Goal: Task Accomplishment & Management: Manage account settings

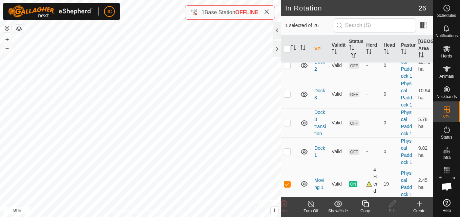
scroll to position [304, 0]
click at [364, 209] on div "Copy" at bounding box center [365, 211] width 27 height 6
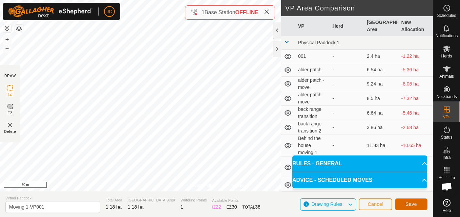
click at [413, 207] on span "Save" at bounding box center [411, 204] width 12 height 5
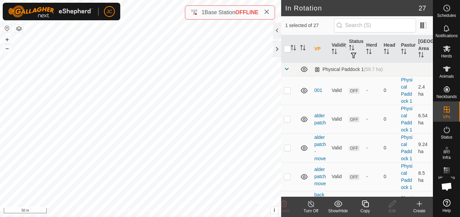
checkbox input "false"
checkbox input "true"
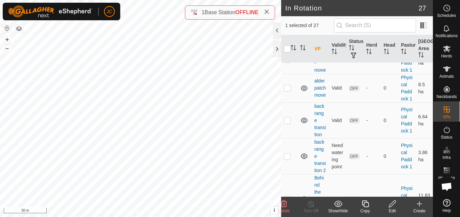
scroll to position [101, 0]
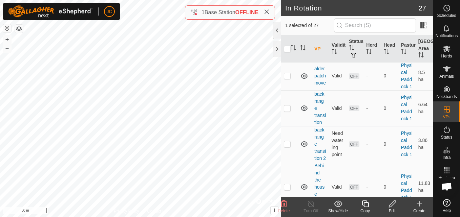
click at [382, 208] on div "JC Schedules Notifications Herds Animals Neckbands VPs Status Infra Heatmap Hel…" at bounding box center [230, 108] width 460 height 217
click at [391, 215] on div "Edit" at bounding box center [392, 207] width 27 height 20
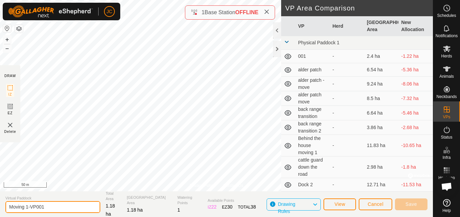
click at [54, 208] on input "Moving 1-VP001" at bounding box center [52, 208] width 95 height 12
type input "M"
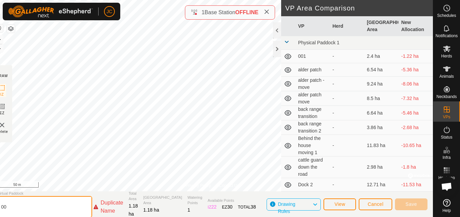
type input "0"
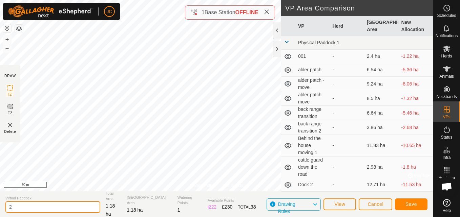
type input "2"
type input "Moving 2"
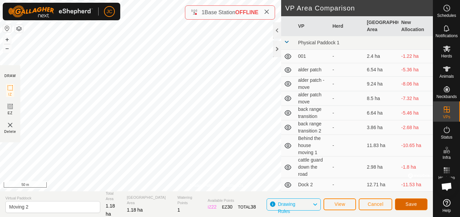
click at [410, 205] on span "Save" at bounding box center [411, 204] width 12 height 5
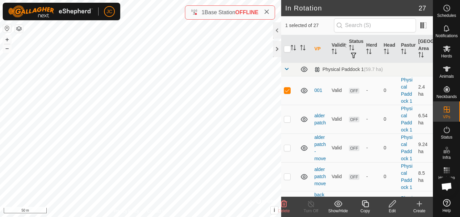
checkbox input "false"
checkbox input "true"
checkbox input "false"
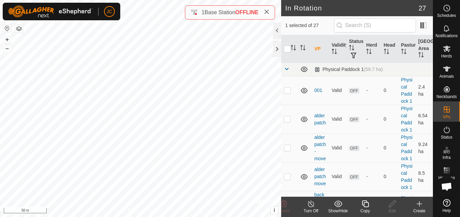
checkbox input "false"
checkbox input "true"
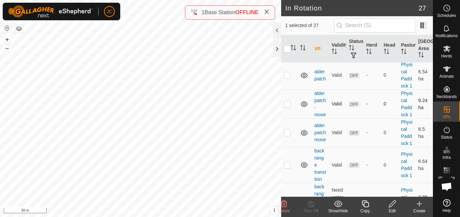
scroll to position [60, 0]
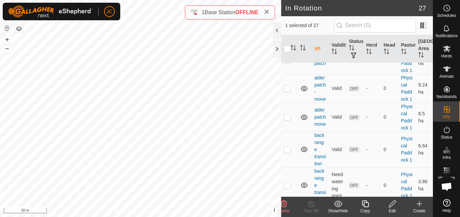
click at [396, 208] on icon at bounding box center [392, 204] width 8 height 8
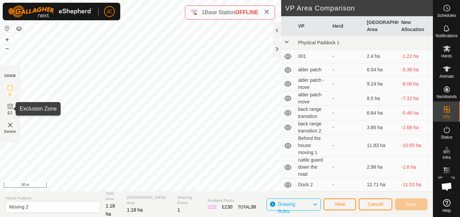
click at [9, 108] on icon at bounding box center [10, 107] width 8 height 8
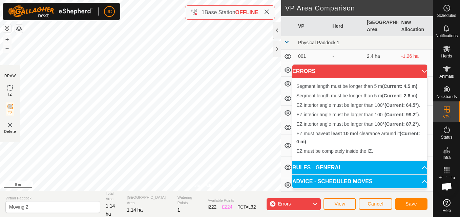
click at [316, 97] on span "Segment length must be longer than 5 m (Current: 2.6 m) ." at bounding box center [357, 95] width 122 height 5
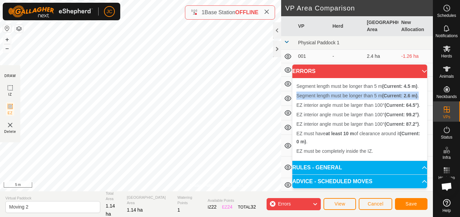
click at [316, 97] on span "Segment length must be longer than 5 m (Current: 2.6 m) ." at bounding box center [357, 95] width 122 height 5
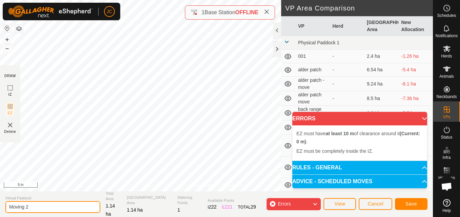
click at [47, 202] on input "Moving 2" at bounding box center [52, 208] width 95 height 12
type input "E"
type input "EA Barn"
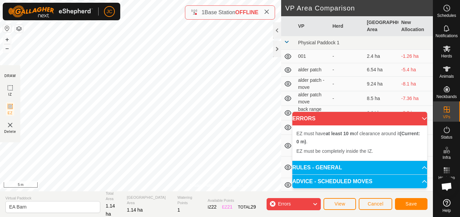
click at [412, 200] on button "Save" at bounding box center [411, 204] width 33 height 12
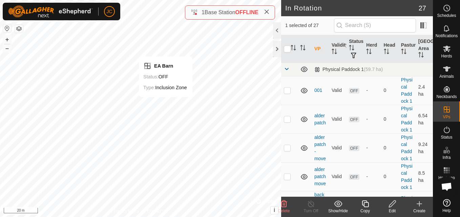
checkbox input "false"
checkbox input "true"
checkbox input "false"
click at [371, 206] on copy-svg-icon at bounding box center [365, 204] width 27 height 8
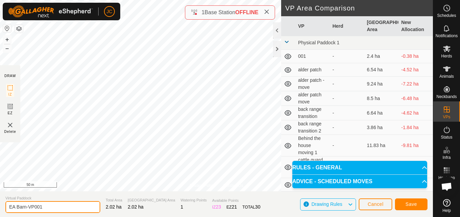
click at [35, 206] on input "EA Barn-VP001" at bounding box center [52, 208] width 95 height 12
type input "O"
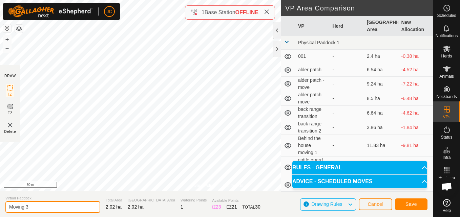
type input "Moving 3"
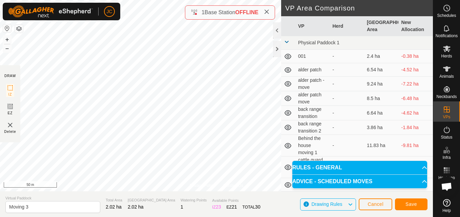
click at [410, 207] on span "Save" at bounding box center [411, 204] width 12 height 5
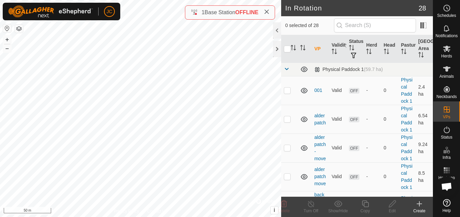
checkbox input "true"
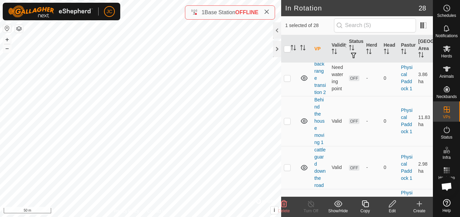
scroll to position [198, 0]
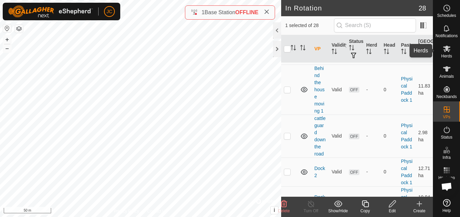
click at [447, 48] on icon at bounding box center [446, 49] width 7 height 6
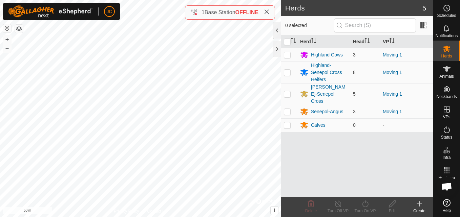
click at [335, 59] on div "Highland Cows" at bounding box center [323, 55] width 47 height 8
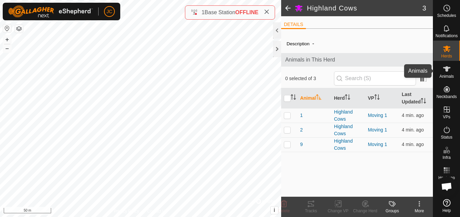
click at [444, 71] on icon at bounding box center [447, 69] width 8 height 8
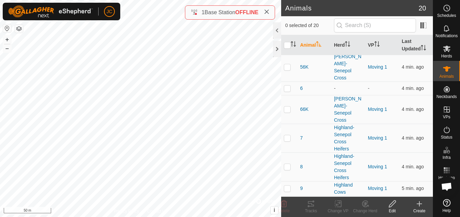
scroll to position [298, 0]
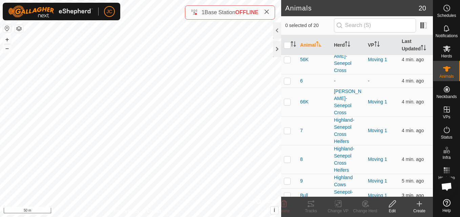
click at [288, 193] on p-checkbox at bounding box center [287, 195] width 7 height 5
checkbox input "true"
click at [290, 206] on delete-svg-icon at bounding box center [283, 204] width 27 height 8
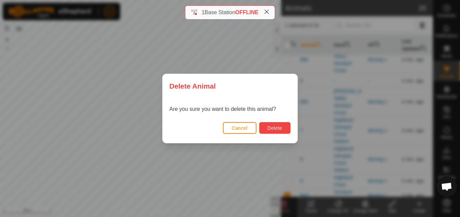
click at [285, 124] on button "Delete" at bounding box center [275, 128] width 32 height 12
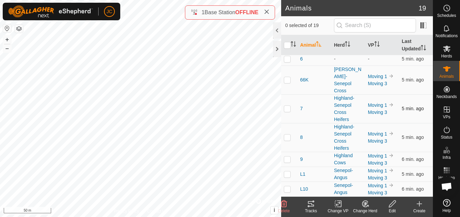
scroll to position [322, 0]
click at [455, 57] on div "Herds" at bounding box center [446, 51] width 27 height 20
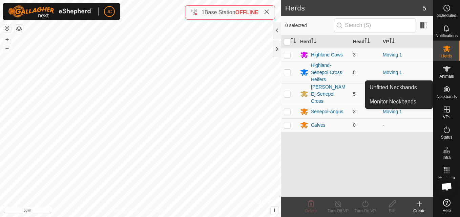
click at [446, 93] on icon at bounding box center [447, 89] width 8 height 8
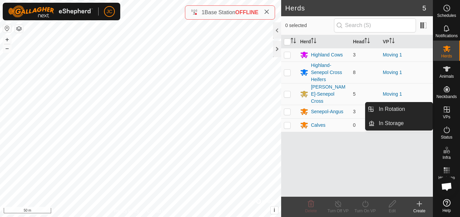
click at [444, 110] on icon at bounding box center [447, 110] width 8 height 8
click at [414, 129] on link "In Storage" at bounding box center [404, 124] width 58 height 14
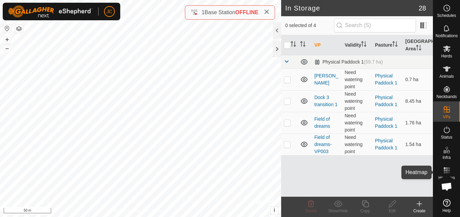
click at [446, 168] on rect at bounding box center [447, 169] width 2 height 2
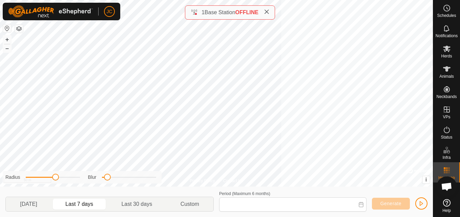
type input "[DATE] - [DATE]"
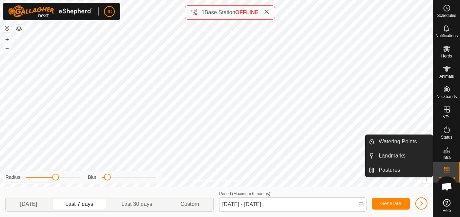
click at [445, 145] on es-infrastructure-svg-icon at bounding box center [447, 150] width 12 height 11
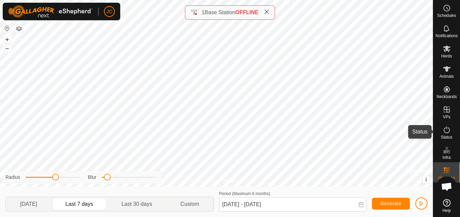
click at [445, 136] on span "Status" at bounding box center [447, 137] width 12 height 4
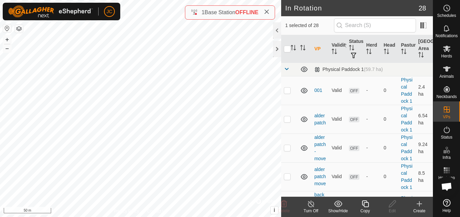
checkbox input "false"
checkbox input "true"
click at [284, 92] on p-tablecheckbox at bounding box center [287, 90] width 7 height 5
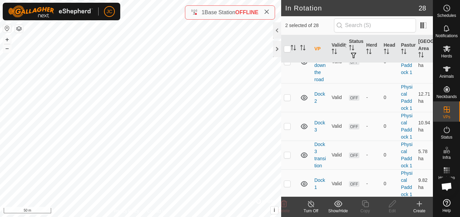
scroll to position [275, 0]
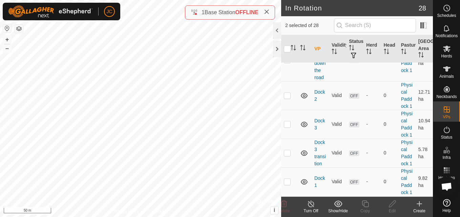
checkbox input "false"
checkbox input "true"
checkbox input "false"
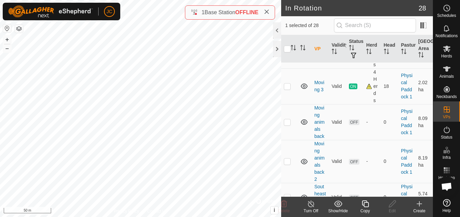
scroll to position [484, 0]
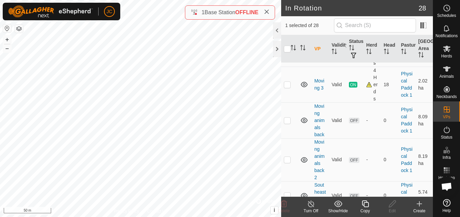
click at [291, 67] on td at bounding box center [289, 49] width 16 height 36
checkbox input "false"
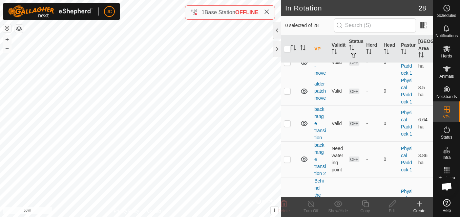
scroll to position [0, 0]
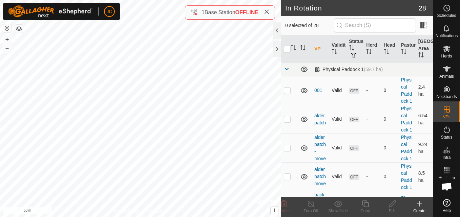
click at [289, 93] on p-checkbox at bounding box center [287, 90] width 7 height 5
checkbox input "true"
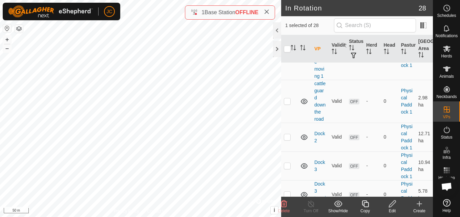
scroll to position [233, 0]
click at [290, 104] on p-checkbox at bounding box center [287, 101] width 7 height 5
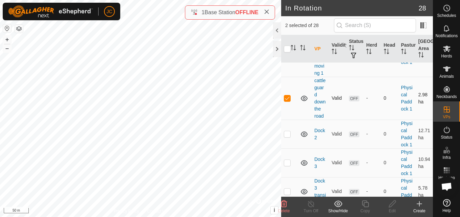
scroll to position [236, 0]
click at [285, 120] on td at bounding box center [289, 98] width 16 height 43
checkbox input "false"
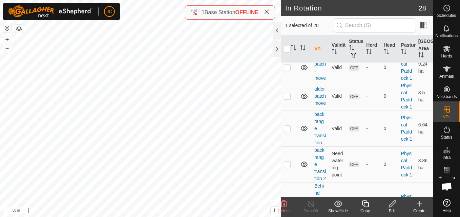
scroll to position [0, 0]
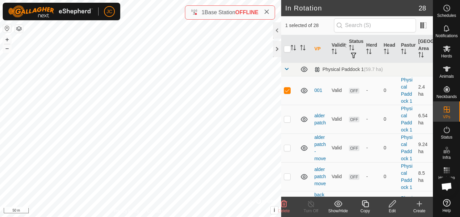
click at [287, 208] on div "Delete" at bounding box center [283, 211] width 27 height 6
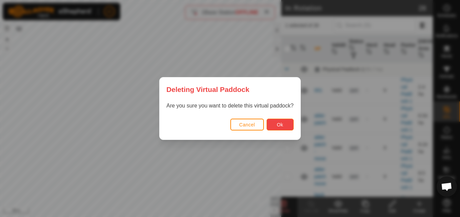
click at [283, 126] on button "Ok" at bounding box center [280, 125] width 27 height 12
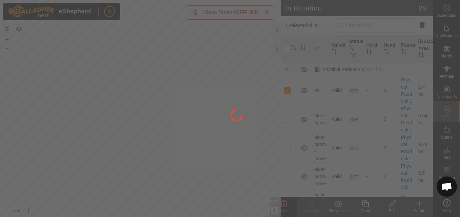
checkbox input "false"
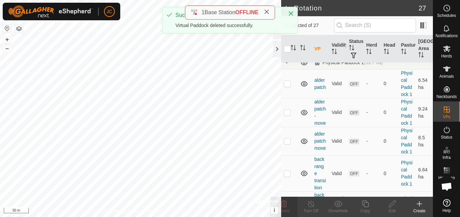
scroll to position [7, 0]
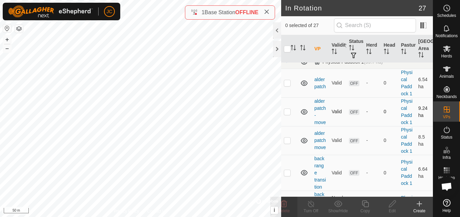
click at [287, 126] on td at bounding box center [289, 112] width 16 height 29
checkbox input "false"
checkbox input "true"
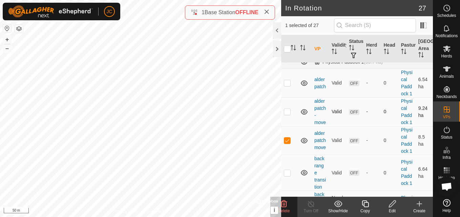
checkbox input "false"
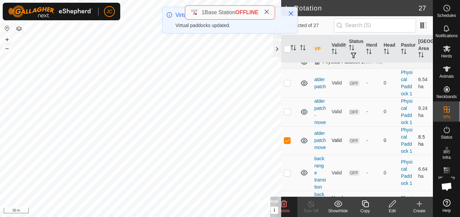
scroll to position [28, 0]
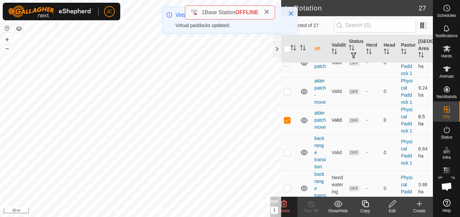
click at [286, 135] on td at bounding box center [289, 120] width 16 height 29
checkbox input "false"
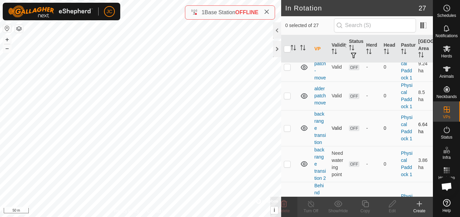
scroll to position [107, 0]
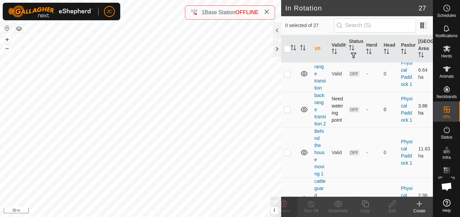
click at [285, 112] on p-checkbox at bounding box center [287, 109] width 7 height 5
click at [287, 112] on p-checkbox at bounding box center [287, 109] width 7 height 5
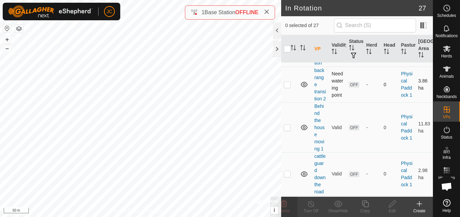
scroll to position [135, 0]
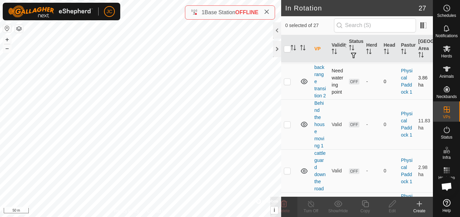
click at [285, 84] on p-checkbox at bounding box center [287, 81] width 7 height 5
checkbox input "false"
click at [288, 127] on p-checkbox at bounding box center [287, 124] width 7 height 5
click at [289, 150] on td at bounding box center [289, 125] width 16 height 50
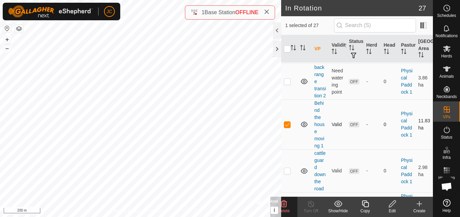
checkbox input "false"
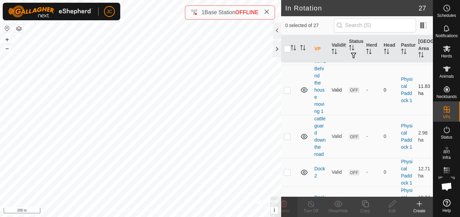
scroll to position [183, 0]
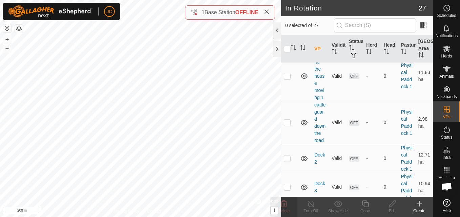
click at [289, 125] on p-checkbox at bounding box center [287, 122] width 7 height 5
checkbox input "true"
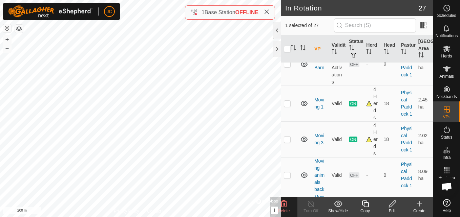
scroll to position [401, 0]
click at [289, 66] on p-tablecheckbox at bounding box center [287, 62] width 7 height 5
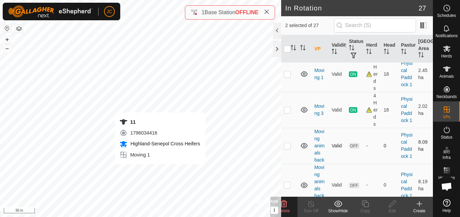
scroll to position [427, 0]
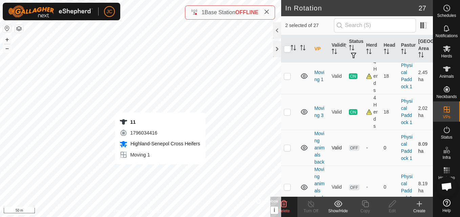
click at [363, 58] on td "-" at bounding box center [371, 36] width 17 height 43
click at [356, 58] on td "OFF" at bounding box center [354, 36] width 17 height 43
click at [306, 41] on icon at bounding box center [304, 37] width 8 height 8
click at [306, 39] on icon at bounding box center [304, 37] width 7 height 3
click at [306, 41] on icon at bounding box center [304, 37] width 8 height 8
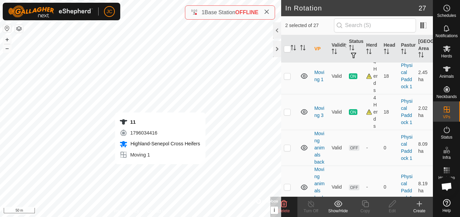
click at [288, 39] on p-checkbox at bounding box center [287, 36] width 7 height 5
checkbox input "false"
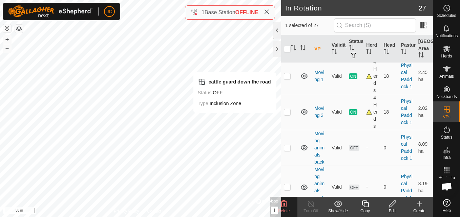
checkbox input "false"
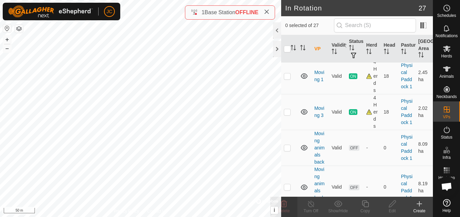
click at [288, 39] on p-checkbox at bounding box center [287, 36] width 7 height 5
click at [300, 41] on icon at bounding box center [304, 37] width 8 height 8
click at [295, 204] on delete-svg-icon at bounding box center [283, 204] width 27 height 8
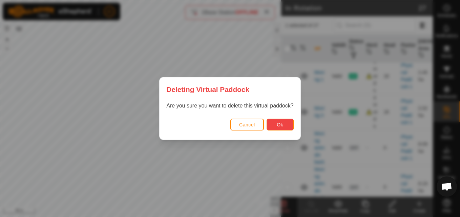
click at [281, 126] on span "Ok" at bounding box center [280, 124] width 6 height 5
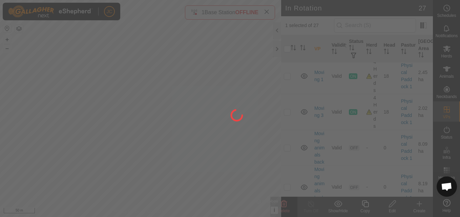
checkbox input "false"
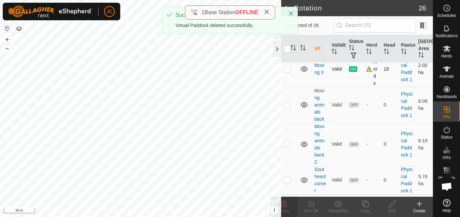
click at [288, 72] on p-checkbox at bounding box center [287, 68] width 7 height 5
checkbox input "false"
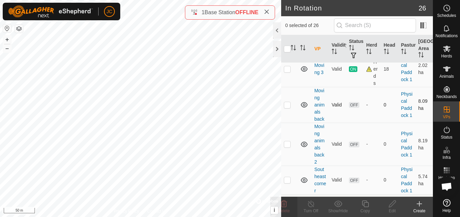
click at [285, 108] on p-checkbox at bounding box center [287, 104] width 7 height 5
checkbox input "true"
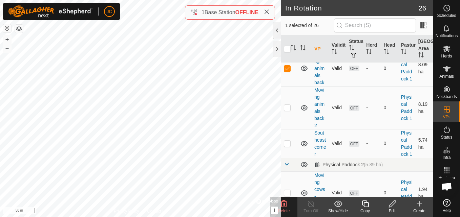
scroll to position [475, 0]
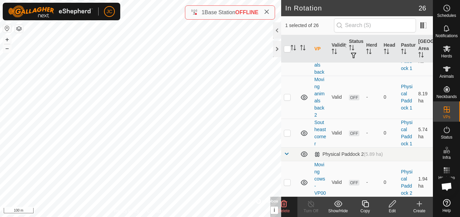
click at [289, 208] on delete-svg-icon at bounding box center [283, 204] width 27 height 8
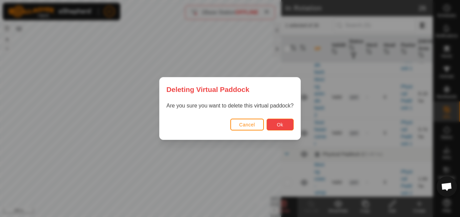
click at [290, 126] on button "Ok" at bounding box center [280, 125] width 27 height 12
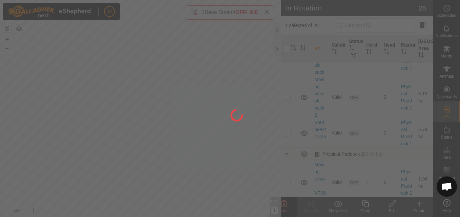
checkbox input "false"
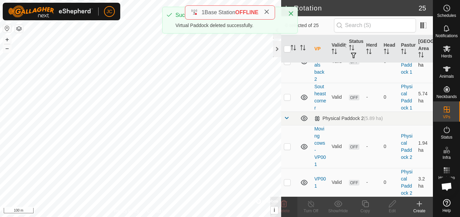
click at [287, 64] on p-checkbox at bounding box center [287, 61] width 7 height 5
checkbox input "true"
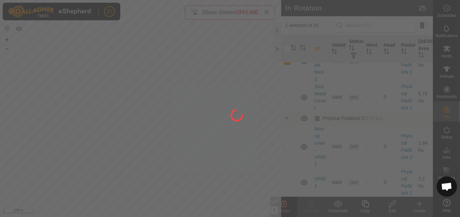
click at [288, 209] on div at bounding box center [230, 108] width 460 height 217
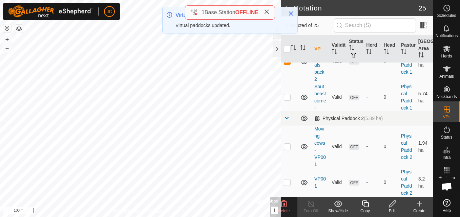
click at [288, 209] on span "Delete" at bounding box center [284, 211] width 12 height 5
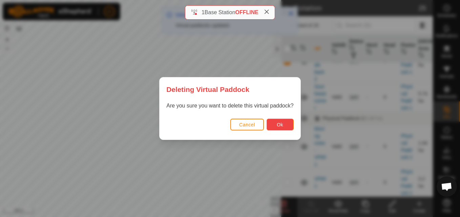
click at [284, 126] on button "Ok" at bounding box center [280, 125] width 27 height 12
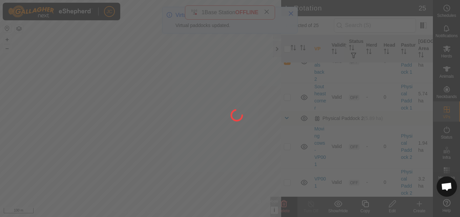
checkbox input "false"
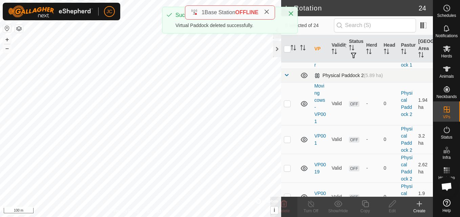
scroll to position [482, 0]
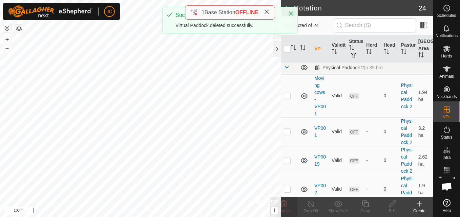
click at [285, 49] on p-checkbox at bounding box center [287, 46] width 7 height 5
checkbox input "true"
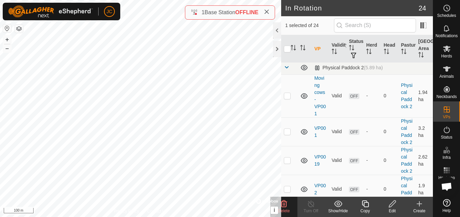
click at [204, 174] on div "JC Schedules Notifications Herds Animals Neckbands VPs Status Infra Heatmap Hel…" at bounding box center [230, 108] width 460 height 217
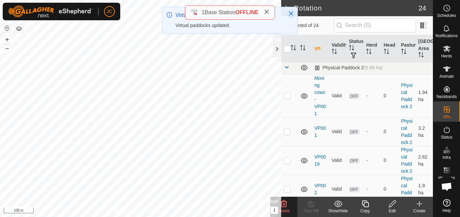
click at [291, 16] on button "Close" at bounding box center [290, 13] width 9 height 9
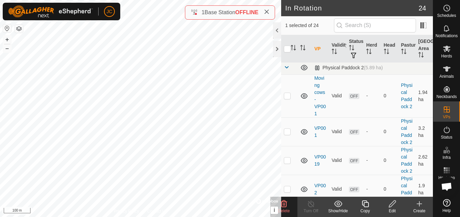
checkbox input "true"
checkbox input "false"
